Goal: Transaction & Acquisition: Purchase product/service

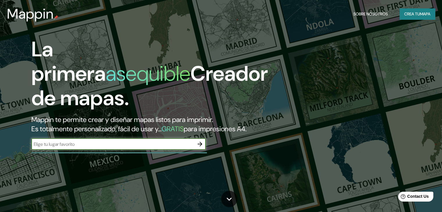
click at [406, 13] on font "Crea tu" at bounding box center [412, 13] width 16 height 5
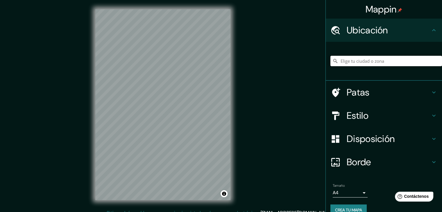
click at [385, 61] on input "Elige tu ciudad o zona" at bounding box center [387, 61] width 112 height 10
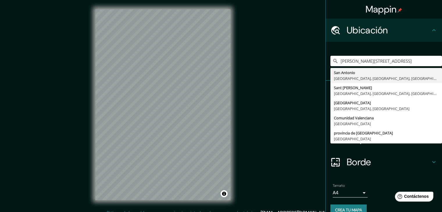
type input "[PERSON_NAME][STREET_ADDRESS]"
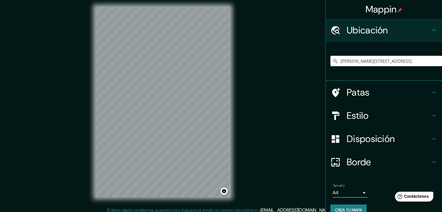
scroll to position [7, 0]
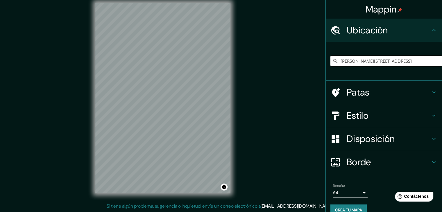
click at [51, 101] on div "Mappin Ubicación [PERSON_NAME][STREET_ADDRESS] [GEOGRAPHIC_DATA][PERSON_NAME], …" at bounding box center [221, 102] width 442 height 219
click at [435, 61] on icon "Claro" at bounding box center [437, 61] width 5 height 5
type input "[GEOGRAPHIC_DATA], [GEOGRAPHIC_DATA], [GEOGRAPHIC_DATA]"
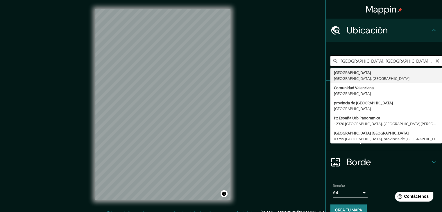
click at [344, 60] on input "[GEOGRAPHIC_DATA], [GEOGRAPHIC_DATA], [GEOGRAPHIC_DATA]" at bounding box center [387, 61] width 112 height 10
click at [345, 60] on input "[GEOGRAPHIC_DATA], [GEOGRAPHIC_DATA], [GEOGRAPHIC_DATA]" at bounding box center [387, 61] width 112 height 10
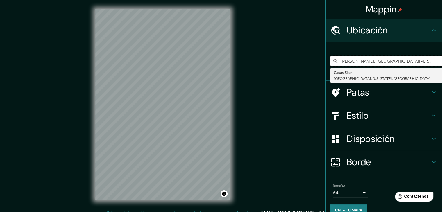
type input "[PERSON_NAME], [GEOGRAPHIC_DATA][PERSON_NAME][US_STATE], [GEOGRAPHIC_DATA]"
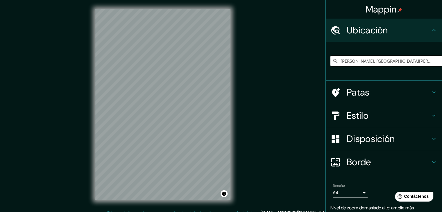
click at [91, 102] on div "© Mapbox © OpenStreetMap Improve this map" at bounding box center [163, 105] width 154 height 210
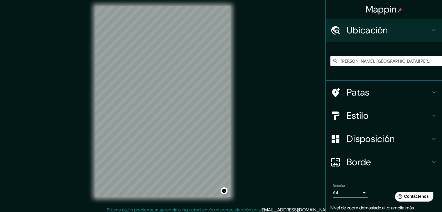
scroll to position [7, 0]
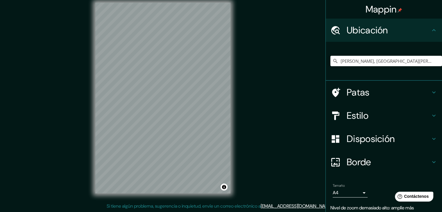
click at [68, 117] on div "Mappin Ubicación [PERSON_NAME], [GEOGRAPHIC_DATA][PERSON_NAME][US_STATE], [GEOG…" at bounding box center [221, 102] width 442 height 219
click at [253, 69] on div "Mappin Ubicación [PERSON_NAME], [GEOGRAPHIC_DATA][PERSON_NAME][US_STATE], [GEOG…" at bounding box center [221, 102] width 442 height 219
click at [284, 50] on div "Mappin Ubicación [PERSON_NAME], [GEOGRAPHIC_DATA][PERSON_NAME][US_STATE], [GEOG…" at bounding box center [221, 102] width 442 height 219
click at [90, 95] on div "© Mapbox © OpenStreetMap Improve this map" at bounding box center [163, 98] width 154 height 210
click at [365, 116] on h4 "Estilo" at bounding box center [389, 116] width 84 height 12
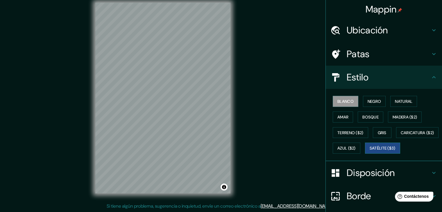
click at [370, 151] on font "Satélite ($3)" at bounding box center [383, 148] width 26 height 5
click at [381, 26] on font "Ubicación" at bounding box center [367, 30] width 41 height 12
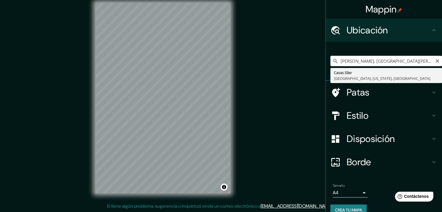
click at [386, 62] on input "[PERSON_NAME], [GEOGRAPHIC_DATA][PERSON_NAME][US_STATE], [GEOGRAPHIC_DATA]" at bounding box center [387, 61] width 112 height 10
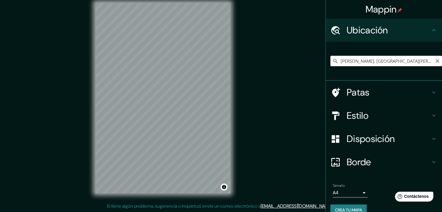
click at [435, 58] on button "Claro" at bounding box center [437, 61] width 5 height 6
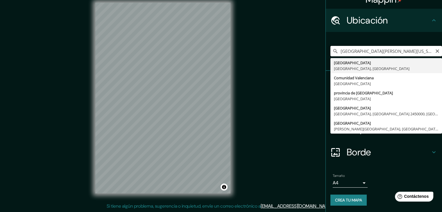
scroll to position [10, 0]
type input "[GEOGRAPHIC_DATA][PERSON_NAME][US_STATE], [GEOGRAPHIC_DATA]"
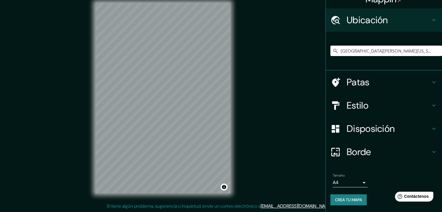
click at [70, 66] on div "Mappin [GEOGRAPHIC_DATA][PERSON_NAME][US_STATE], [GEOGRAPHIC_DATA] [GEOGRAPHIC_…" at bounding box center [221, 102] width 442 height 219
click at [422, 52] on input "[GEOGRAPHIC_DATA][PERSON_NAME][US_STATE], [GEOGRAPHIC_DATA]" at bounding box center [387, 51] width 112 height 10
click at [436, 50] on icon "Claro" at bounding box center [437, 50] width 3 height 3
type input "[GEOGRAPHIC_DATA], [GEOGRAPHIC_DATA], [GEOGRAPHIC_DATA]"
click at [214, 206] on div "Mappin Ubicación [GEOGRAPHIC_DATA], [GEOGRAPHIC_DATA], [GEOGRAPHIC_DATA] [GEOGR…" at bounding box center [221, 102] width 442 height 219
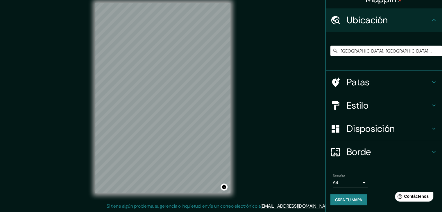
click at [266, 39] on div "Mappin Ubicación [GEOGRAPHIC_DATA], [GEOGRAPHIC_DATA], [GEOGRAPHIC_DATA] [GEOGR…" at bounding box center [221, 102] width 442 height 219
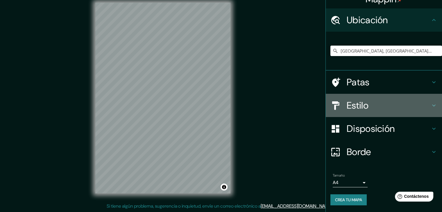
click at [357, 102] on font "Estilo" at bounding box center [358, 105] width 22 height 12
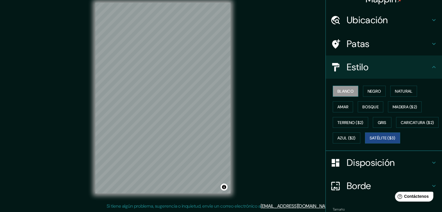
click at [349, 92] on font "Blanco" at bounding box center [346, 91] width 16 height 5
click at [363, 93] on button "Negro" at bounding box center [374, 91] width 23 height 11
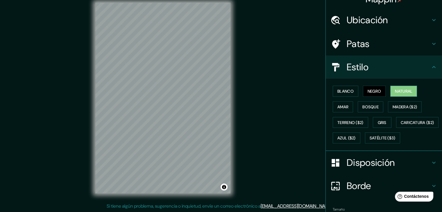
click at [391, 89] on button "Natural" at bounding box center [403, 91] width 27 height 11
click at [370, 141] on font "Satélite ($3)" at bounding box center [383, 138] width 26 height 5
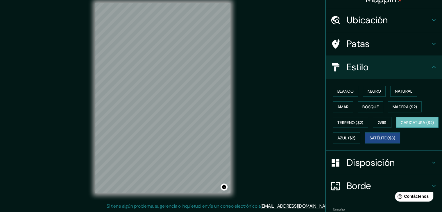
click at [401, 125] on font "Caricatura ($2)" at bounding box center [417, 122] width 33 height 5
click at [356, 136] on font "Azul ($2)" at bounding box center [347, 138] width 18 height 5
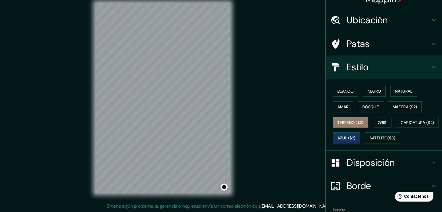
click at [345, 119] on font "Terreno ($2)" at bounding box center [351, 123] width 26 height 8
click at [356, 136] on font "Azul ($2)" at bounding box center [347, 138] width 18 height 5
click at [401, 125] on font "Caricatura ($2)" at bounding box center [417, 122] width 33 height 5
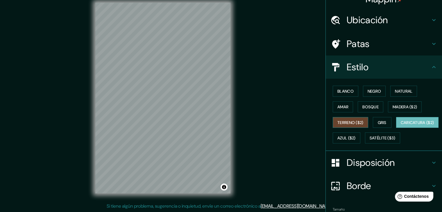
click at [350, 121] on font "Terreno ($2)" at bounding box center [351, 122] width 26 height 5
click at [401, 125] on font "Caricatura ($2)" at bounding box center [417, 122] width 33 height 5
click at [350, 123] on font "Terreno ($2)" at bounding box center [351, 122] width 26 height 5
click at [346, 108] on button "Amar" at bounding box center [343, 106] width 20 height 11
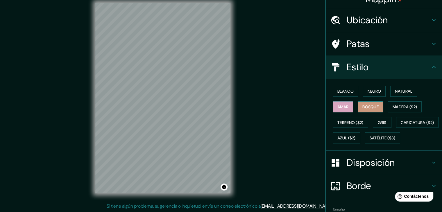
click at [363, 106] on font "Bosque" at bounding box center [371, 106] width 16 height 5
click at [393, 107] on font "Madera ($2)" at bounding box center [405, 106] width 24 height 5
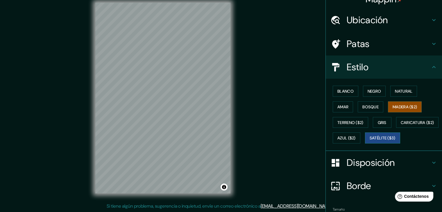
click at [370, 142] on font "Satélite ($3)" at bounding box center [383, 138] width 26 height 8
click at [338, 89] on font "Blanco" at bounding box center [346, 91] width 16 height 5
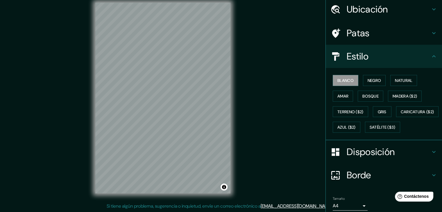
scroll to position [59, 0]
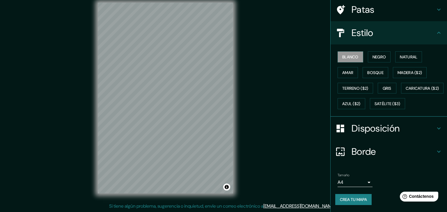
click at [355, 181] on body "Mappin Ubicación [GEOGRAPHIC_DATA], [GEOGRAPHIC_DATA], [GEOGRAPHIC_DATA] [GEOGR…" at bounding box center [223, 99] width 447 height 212
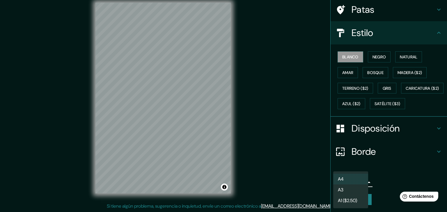
click at [355, 190] on li "A3" at bounding box center [350, 190] width 35 height 11
type input "a4"
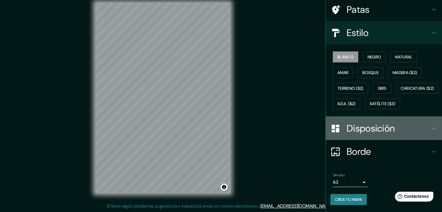
click at [359, 128] on font "Disposición" at bounding box center [371, 128] width 48 height 12
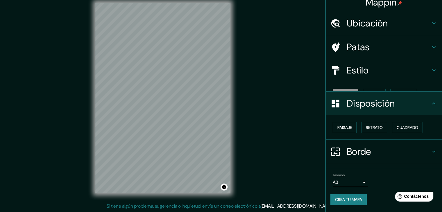
scroll to position [0, 0]
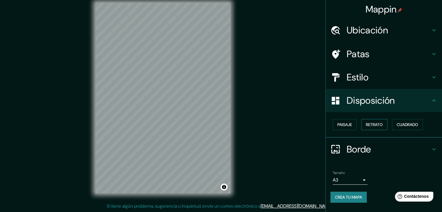
click at [370, 128] on button "Retrato" at bounding box center [374, 124] width 26 height 11
click at [407, 124] on font "Cuadrado" at bounding box center [408, 124] width 22 height 5
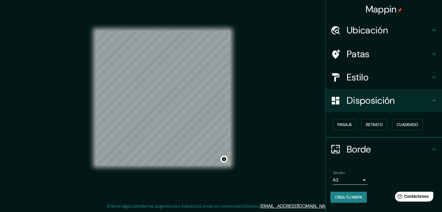
click at [374, 84] on div "Estilo" at bounding box center [384, 77] width 116 height 23
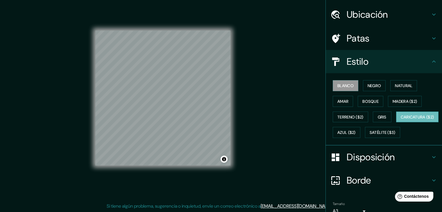
scroll to position [59, 0]
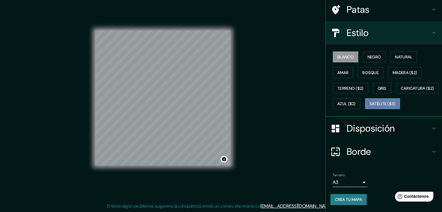
click at [370, 105] on font "Satélite ($3)" at bounding box center [383, 103] width 26 height 5
click at [345, 54] on font "Blanco" at bounding box center [346, 56] width 16 height 5
click at [348, 199] on font "Crea tu mapa" at bounding box center [348, 199] width 27 height 5
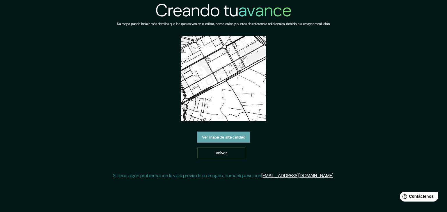
click at [229, 138] on font "Ver mapa de alta calidad" at bounding box center [223, 137] width 43 height 5
